Goal: Find specific page/section: Find specific page/section

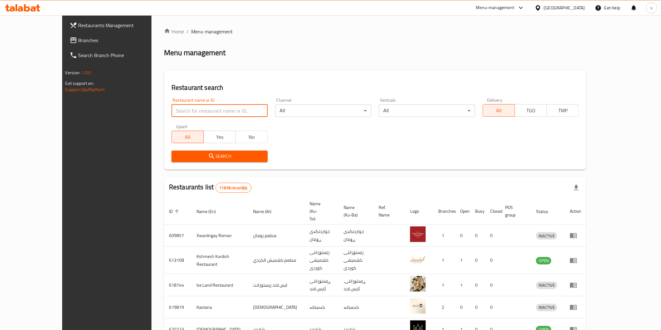
click at [199, 109] on input "search" at bounding box center [219, 111] width 96 height 12
paste input "[PERSON_NAME]"
type input "[PERSON_NAME]"
click button "Search" at bounding box center [219, 157] width 96 height 12
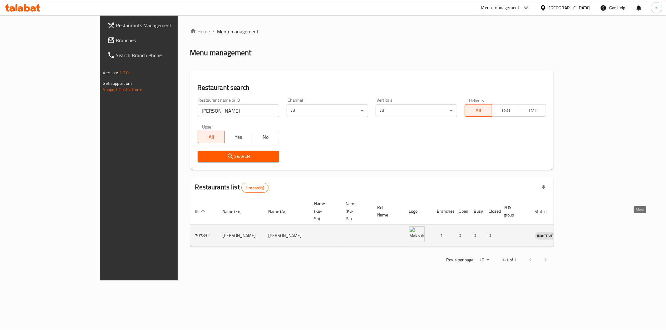
click at [576, 232] on icon "enhanced table" at bounding box center [571, 235] width 7 height 7
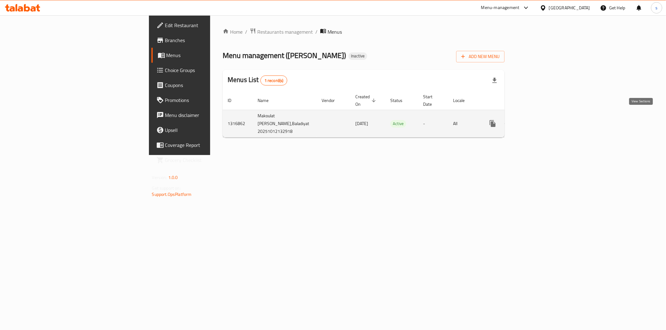
click at [541, 120] on icon "enhanced table" at bounding box center [537, 123] width 7 height 7
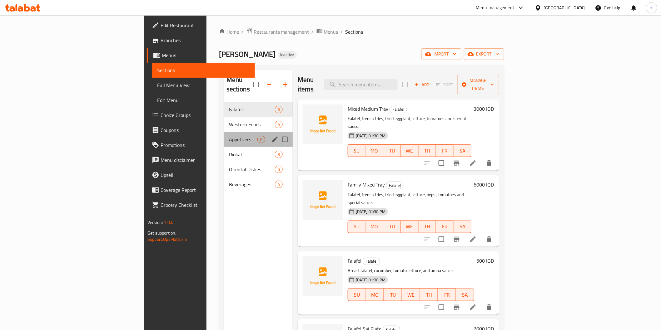
click at [224, 132] on div "Appetizers 0" at bounding box center [258, 139] width 69 height 15
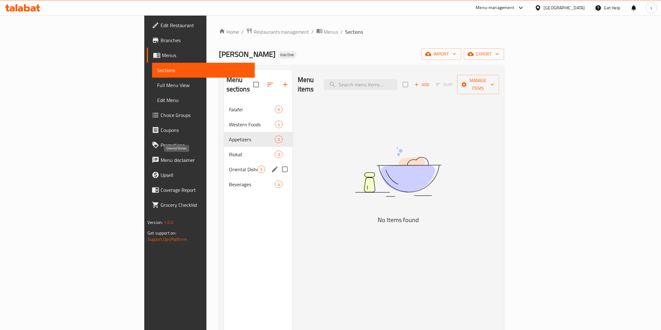
click at [229, 166] on span "Oriental Dishes" at bounding box center [243, 169] width 28 height 7
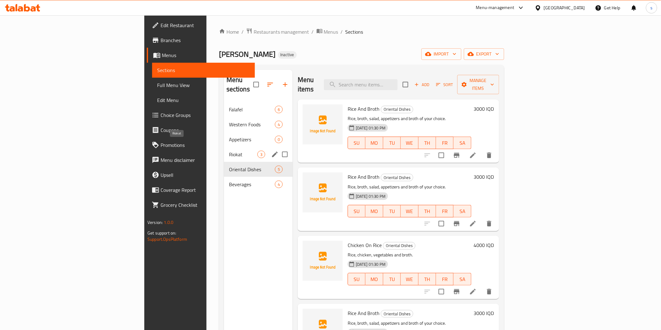
click at [229, 151] on span "Riokat" at bounding box center [243, 154] width 28 height 7
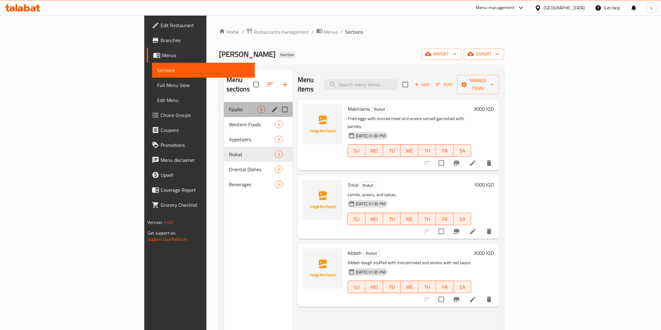
click at [224, 102] on div "Falafel 6" at bounding box center [258, 109] width 69 height 15
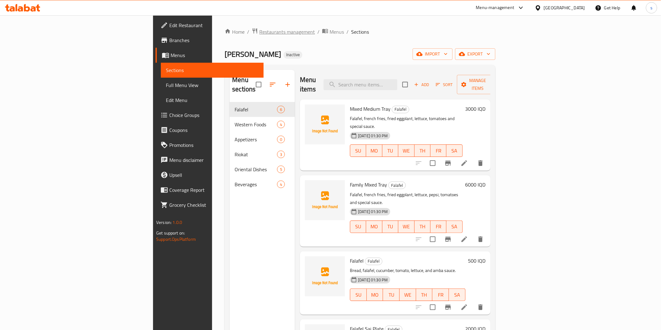
click at [259, 32] on span "Restaurants management" at bounding box center [287, 31] width 56 height 7
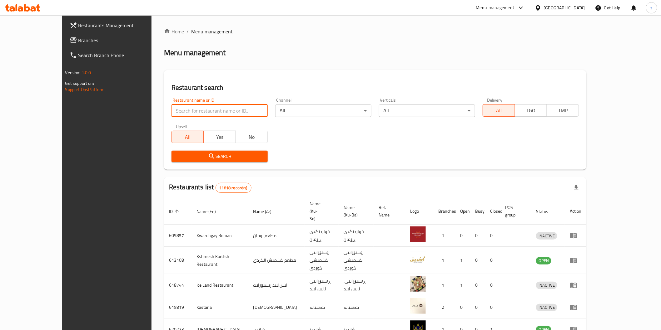
click at [202, 114] on input "search" at bounding box center [219, 111] width 96 height 12
paste input "Tama"
type input "Tama"
click button "Search" at bounding box center [219, 157] width 96 height 12
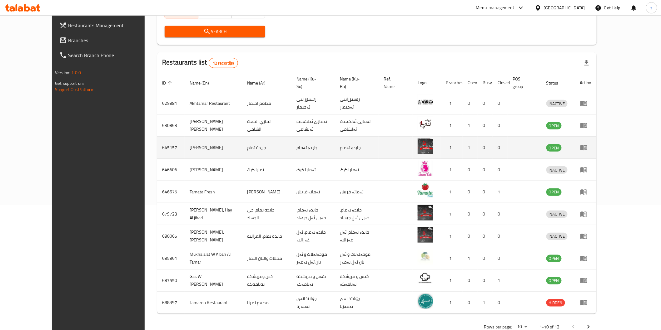
scroll to position [136, 0]
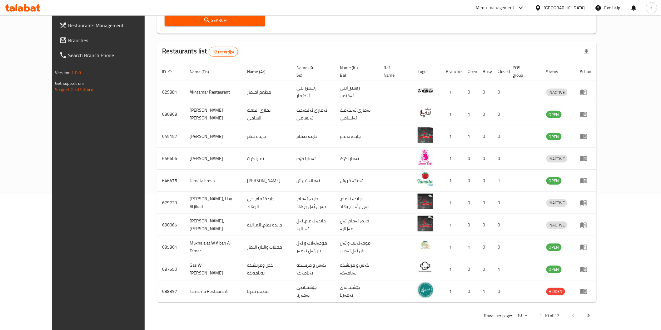
click at [24, 7] on icon at bounding box center [27, 7] width 6 height 7
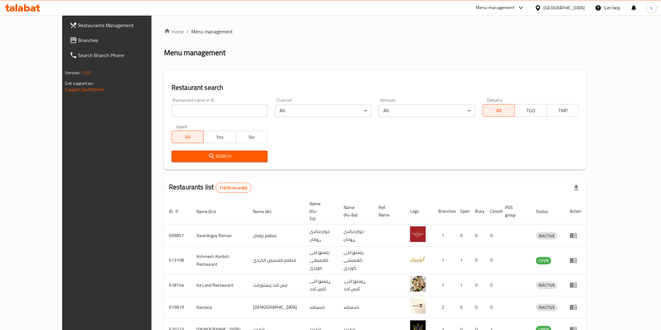
click at [78, 37] on span "Branches" at bounding box center [122, 40] width 89 height 7
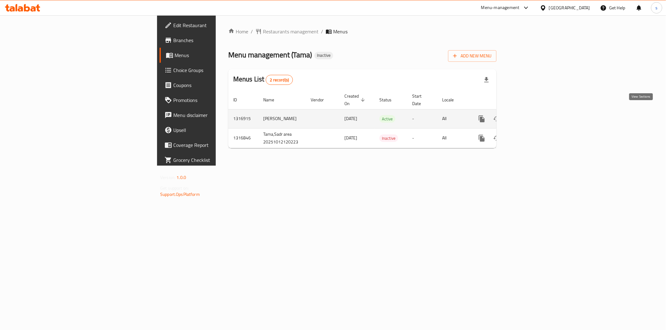
click at [530, 116] on icon "enhanced table" at bounding box center [526, 118] width 7 height 7
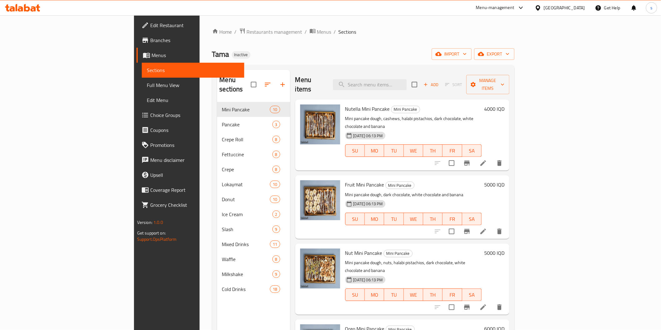
click at [147, 83] on span "Full Menu View" at bounding box center [193, 84] width 92 height 7
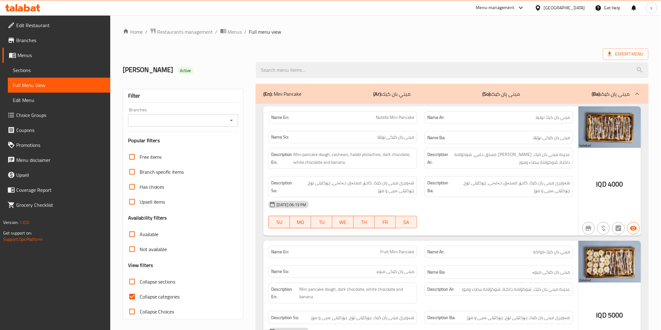
click at [185, 117] on input "Branches" at bounding box center [178, 120] width 96 height 9
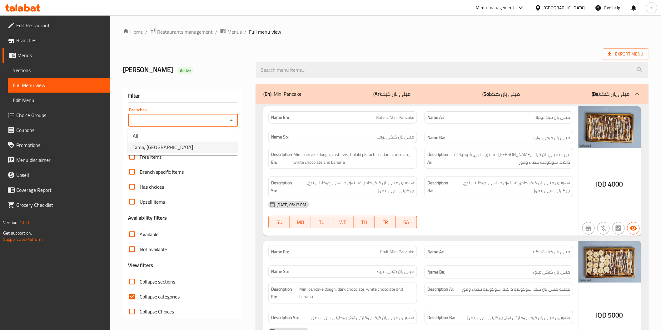
click at [180, 150] on li "Tama, Sadr Street" at bounding box center [183, 147] width 110 height 11
type input "Tama, Sadr Street"
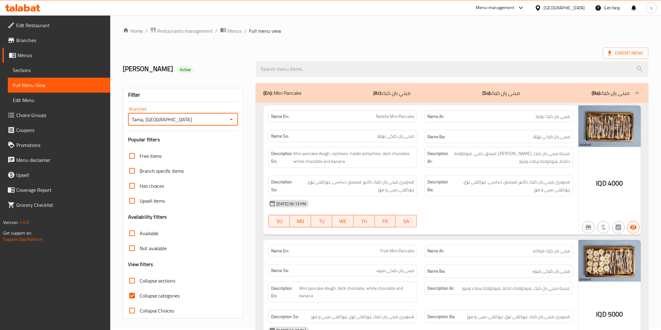
scroll to position [2, 0]
click at [426, 130] on div "Name Ba: مینی پان کێکی نۆتێلا" at bounding box center [498, 136] width 149 height 13
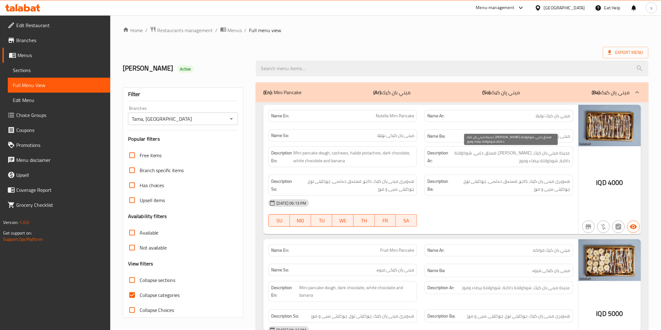
click at [485, 151] on span "عجينة ميني بان كيك، كاجو، فستق حلبي، شوكولاتة داكنة، شوكولاتة بيضاء وموز" at bounding box center [509, 156] width 121 height 15
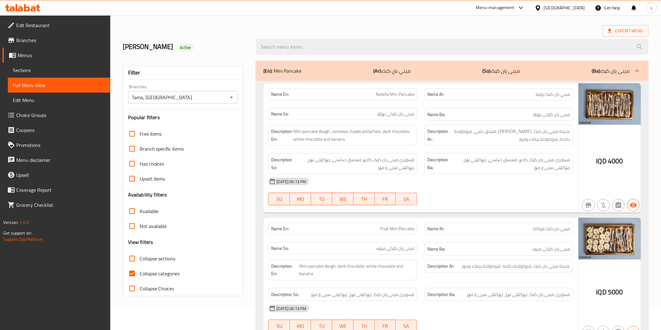
scroll to position [71, 0]
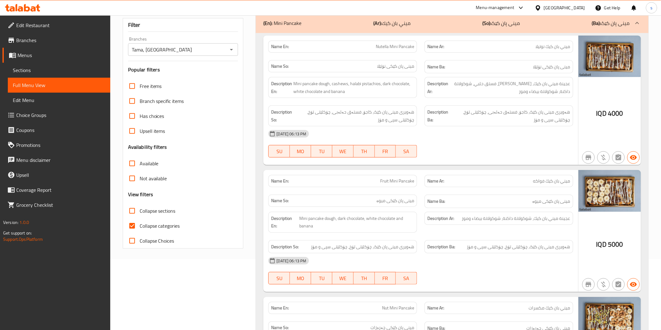
click at [163, 214] on span "Collapse sections" at bounding box center [158, 210] width 36 height 7
click at [140, 214] on input "Collapse sections" at bounding box center [132, 211] width 15 height 15
checkbox input "true"
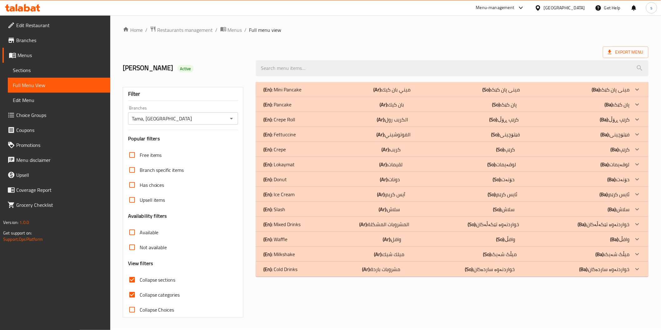
scroll to position [2, 0]
click at [407, 159] on div "(En): Lokaymat (Ar): لقيمات (So): لوقەیمات (Ba): لوقەیمات" at bounding box center [452, 164] width 392 height 15
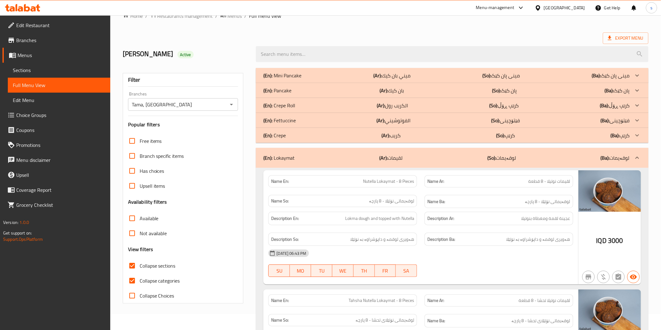
scroll to position [0, 0]
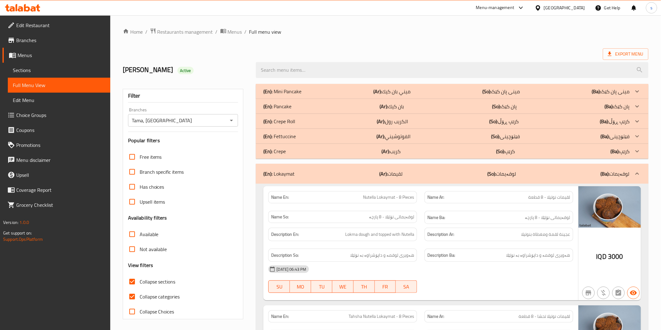
click at [496, 91] on p "(So): مینی پان کێک" at bounding box center [500, 91] width 37 height 7
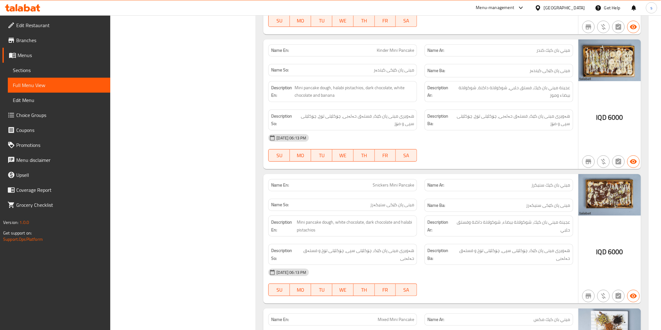
scroll to position [832, 0]
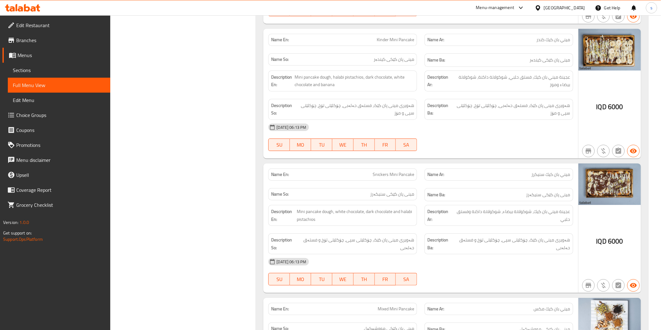
click at [457, 254] on div "Description Ba: هەویری مینی پان کێک، چۆکلێتی سپی، چۆکلێتی تۆخ و فستەق حەلەبی" at bounding box center [498, 243] width 149 height 21
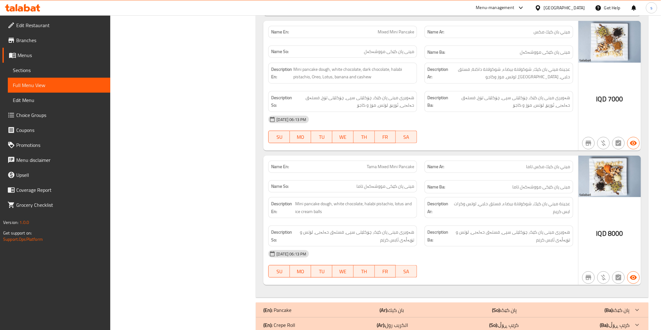
scroll to position [1110, 0]
click at [480, 202] on span "عجينة ميني بان كيك، شوكولاتة بيضاء، فستق حلبي، لوتس وكرات ايس كريم" at bounding box center [511, 207] width 118 height 15
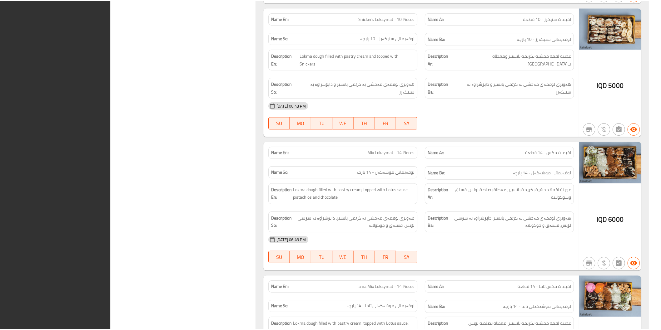
scroll to position [2581, 0]
